Goal: Information Seeking & Learning: Learn about a topic

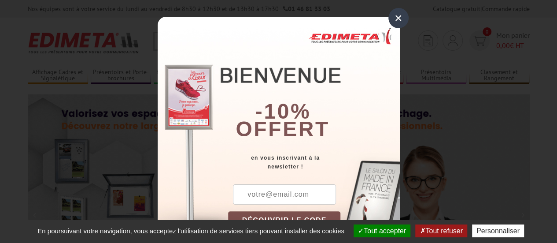
click at [389, 21] on div "×" at bounding box center [398, 18] width 20 height 20
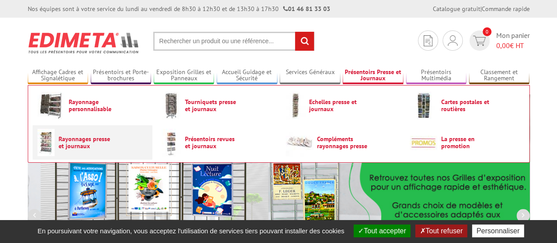
click at [105, 140] on span "Rayonnages presse et journaux" at bounding box center [85, 142] width 53 height 14
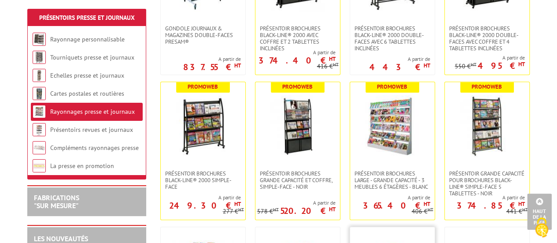
scroll to position [264, 0]
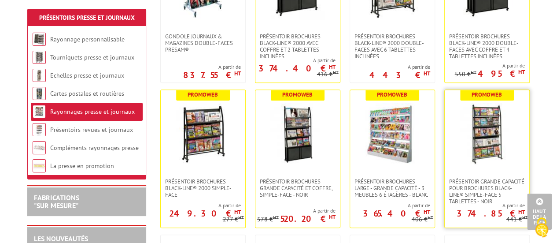
click at [489, 135] on img at bounding box center [487, 134] width 62 height 62
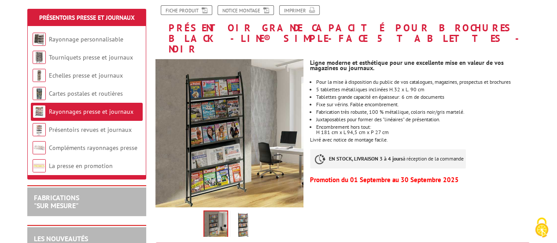
scroll to position [132, 0]
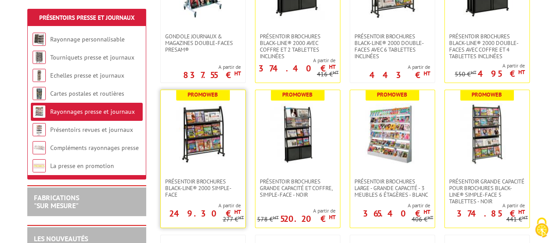
click at [213, 135] on img at bounding box center [203, 134] width 62 height 62
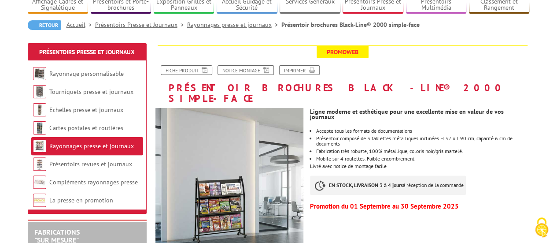
scroll to position [132, 0]
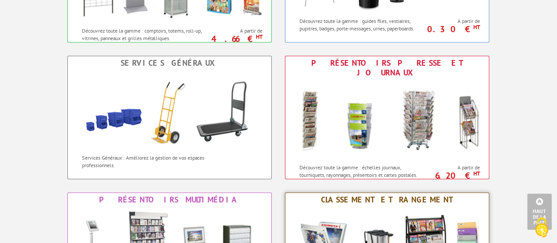
scroll to position [573, 0]
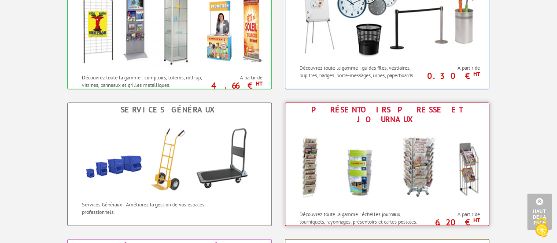
click at [387, 167] on img at bounding box center [387, 165] width 194 height 79
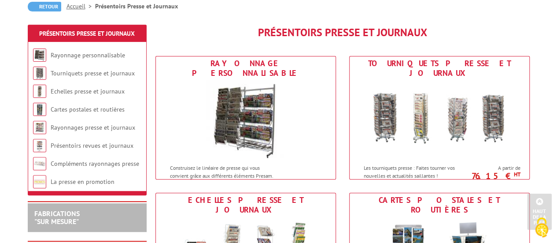
scroll to position [88, 0]
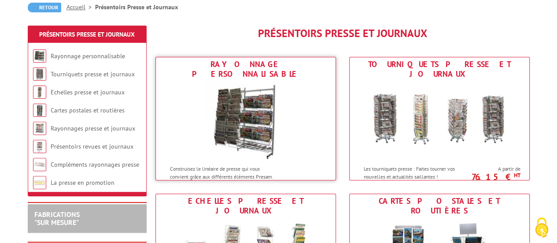
click at [278, 104] on img at bounding box center [245, 120] width 79 height 79
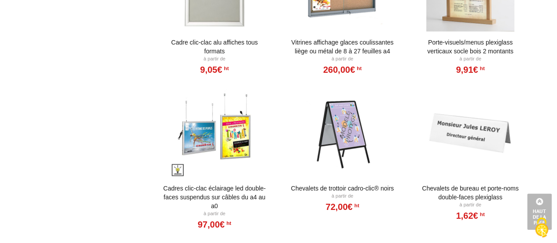
scroll to position [661, 0]
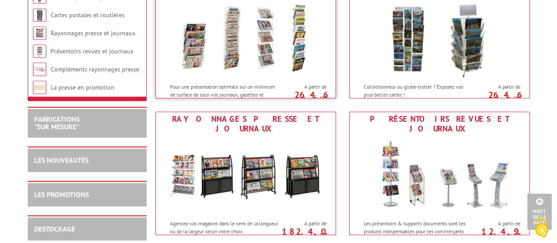
scroll to position [308, 0]
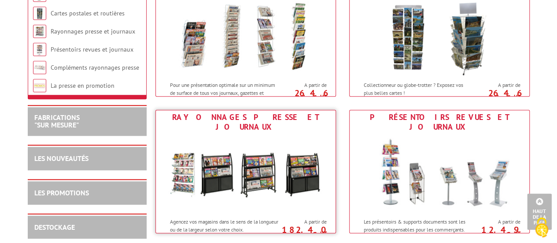
click at [262, 139] on img at bounding box center [245, 173] width 163 height 79
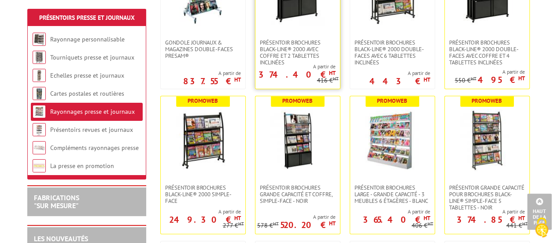
scroll to position [264, 0]
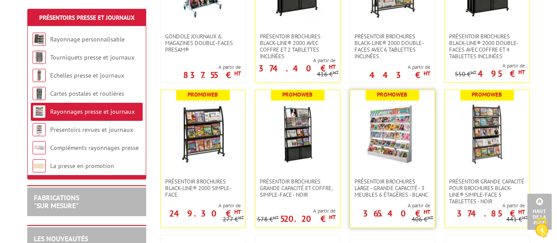
click at [397, 129] on img at bounding box center [393, 134] width 62 height 62
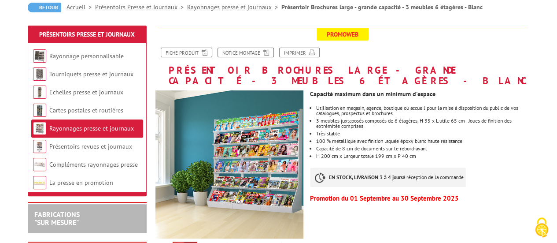
scroll to position [132, 0]
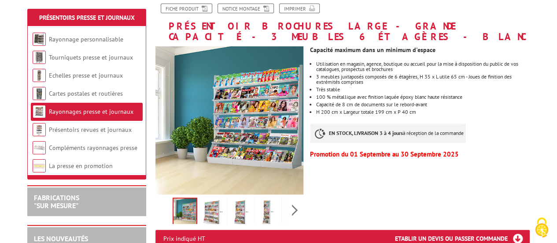
click at [212, 208] on img at bounding box center [212, 212] width 21 height 27
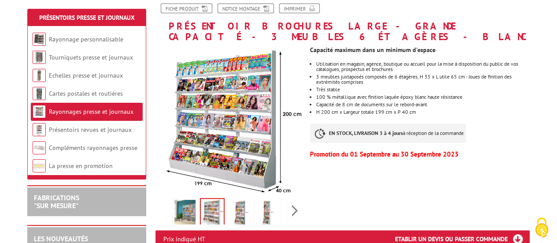
click at [243, 200] on img at bounding box center [239, 213] width 21 height 27
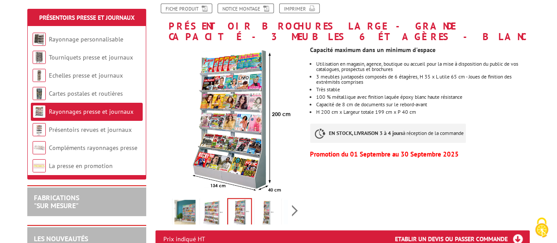
click at [264, 200] on img at bounding box center [266, 213] width 21 height 27
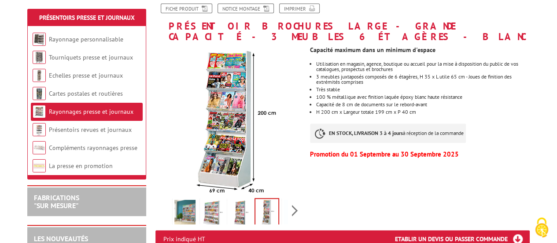
click at [243, 204] on img at bounding box center [239, 213] width 21 height 27
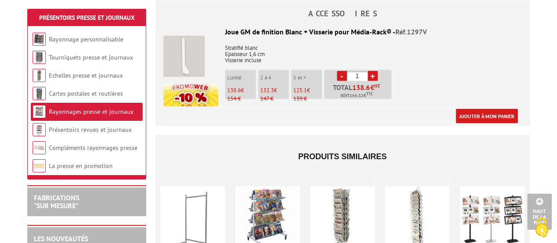
scroll to position [881, 0]
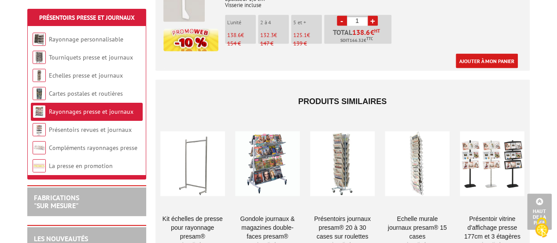
click at [268, 143] on div at bounding box center [267, 163] width 65 height 88
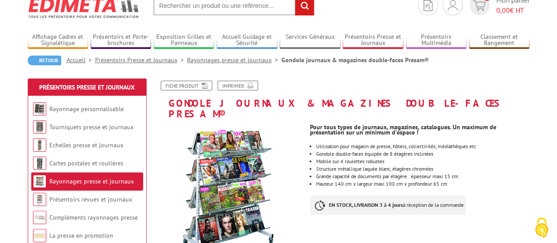
scroll to position [88, 0]
